Goal: Task Accomplishment & Management: Use online tool/utility

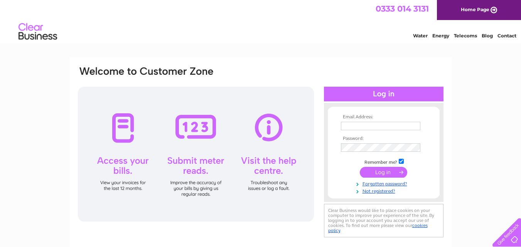
type input "partickbowling@gmail.com"
click at [373, 171] on input "submit" at bounding box center [383, 172] width 47 height 11
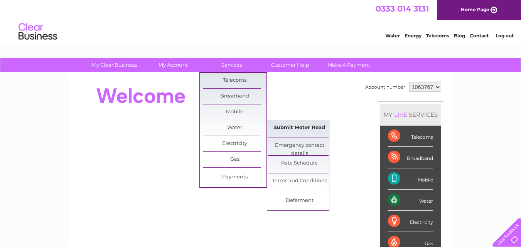
click at [290, 124] on link "Submit Meter Read" at bounding box center [299, 127] width 64 height 15
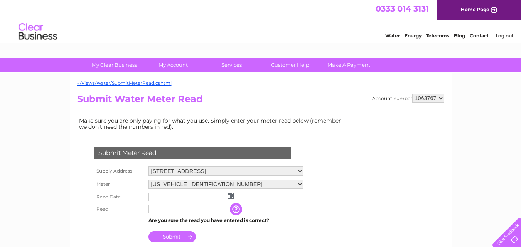
click at [232, 197] on img at bounding box center [231, 196] width 6 height 6
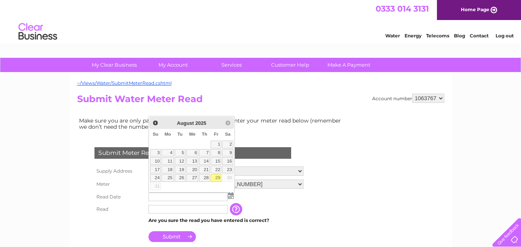
click at [218, 179] on link "29" at bounding box center [215, 178] width 11 height 8
type input "[DATE]"
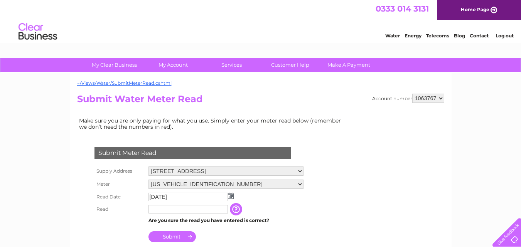
click at [182, 210] on input "text" at bounding box center [187, 209] width 79 height 8
type input "9497"
click at [167, 238] on input "Submit" at bounding box center [171, 236] width 47 height 11
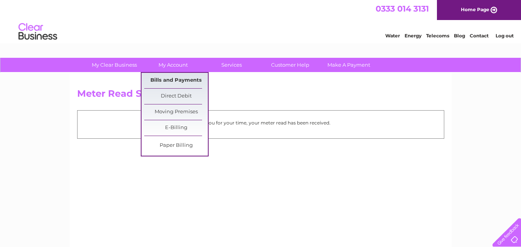
click at [172, 81] on link "Bills and Payments" at bounding box center [176, 80] width 64 height 15
click at [173, 77] on link "Bills and Payments" at bounding box center [176, 80] width 64 height 15
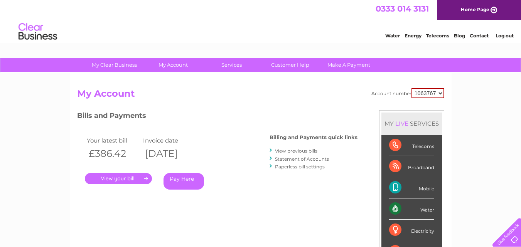
click at [118, 180] on link "." at bounding box center [118, 178] width 67 height 11
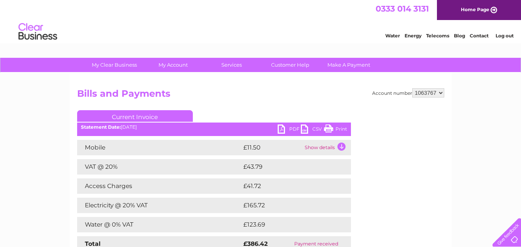
click at [281, 130] on link "PDF" at bounding box center [288, 129] width 23 height 11
click at [503, 35] on link "Log out" at bounding box center [504, 36] width 18 height 6
